Goal: Information Seeking & Learning: Learn about a topic

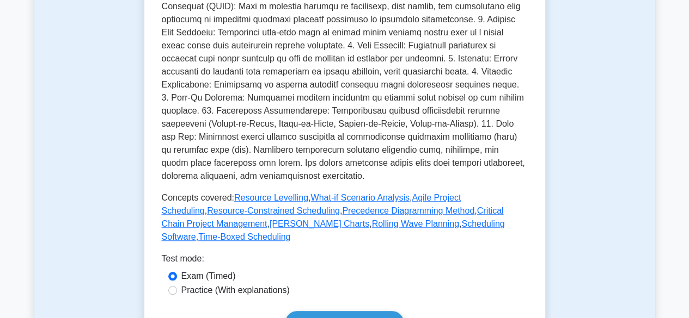
scroll to position [435, 0]
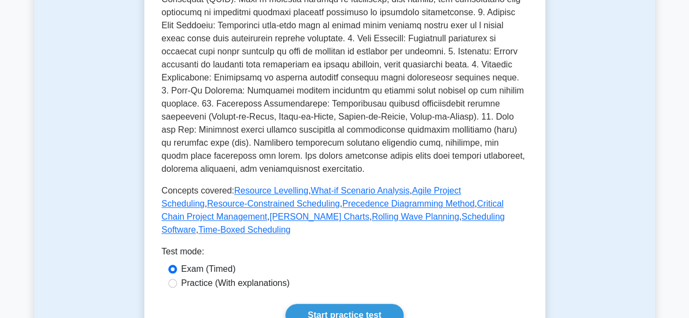
click at [192, 277] on label "Practice (With explanations)" at bounding box center [235, 283] width 108 height 13
click at [177, 279] on input "Practice (With explanations)" at bounding box center [172, 283] width 9 height 9
radio input "true"
click at [285, 304] on link "Start practice test" at bounding box center [344, 315] width 118 height 23
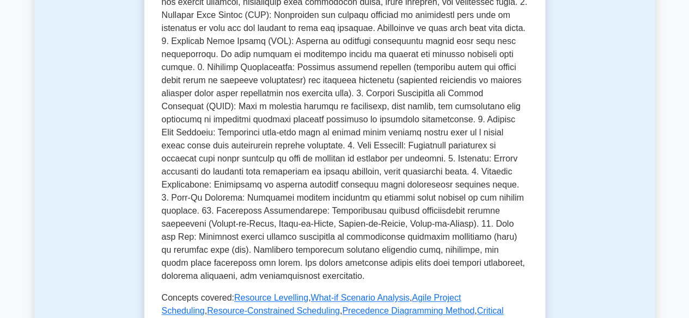
scroll to position [327, 0]
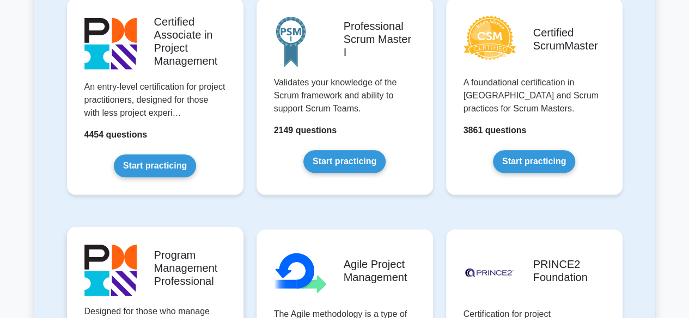
scroll to position [490, 0]
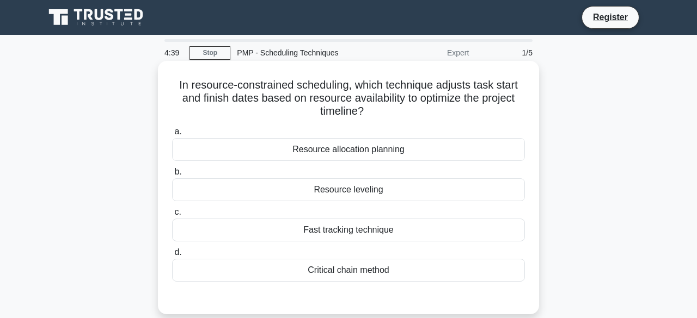
click at [328, 189] on div "Resource leveling" at bounding box center [348, 190] width 353 height 23
click at [172, 176] on input "b. Resource leveling" at bounding box center [172, 172] width 0 height 7
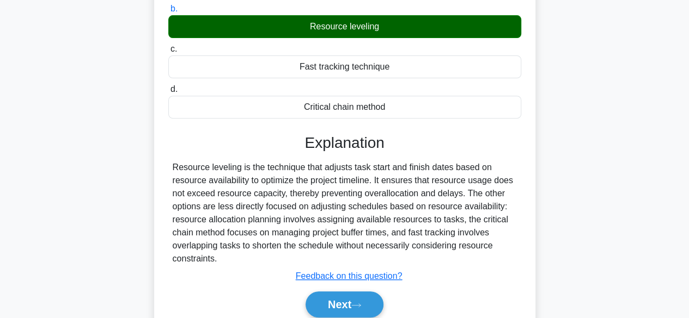
scroll to position [189, 0]
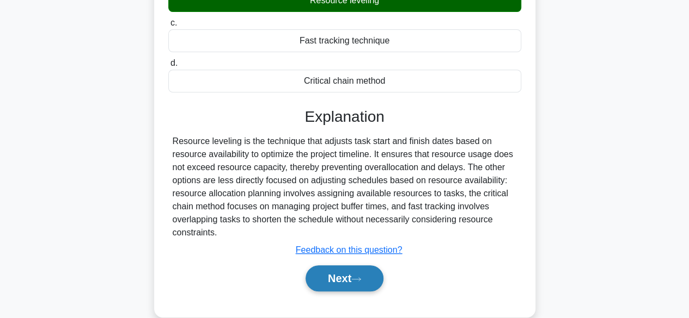
click at [343, 272] on button "Next" at bounding box center [344, 279] width 78 height 26
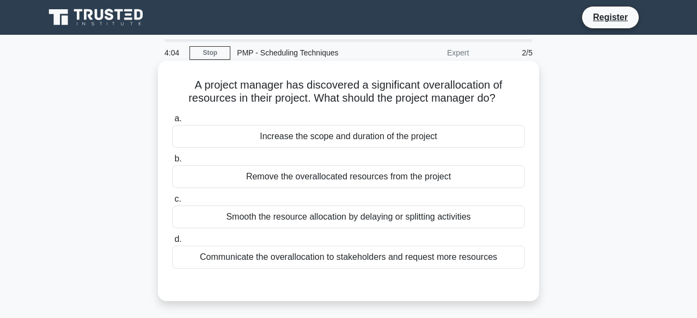
click at [351, 214] on div "Smooth the resource allocation by delaying or splitting activities" at bounding box center [348, 217] width 353 height 23
click at [172, 203] on input "c. Smooth the resource allocation by delaying or splitting activities" at bounding box center [172, 199] width 0 height 7
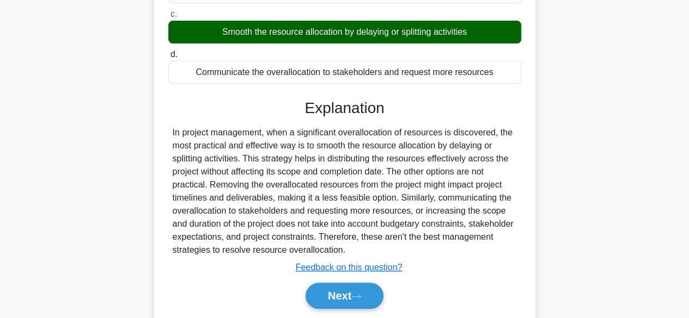
scroll to position [202, 0]
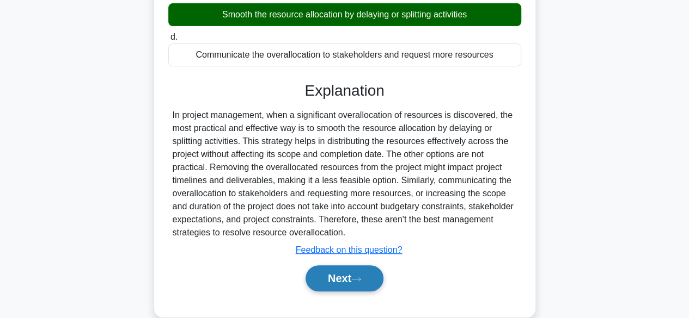
click at [348, 266] on button "Next" at bounding box center [344, 279] width 78 height 26
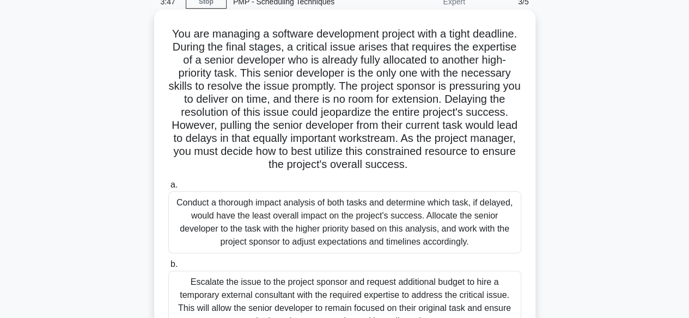
scroll to position [39, 0]
